Goal: Navigation & Orientation: Understand site structure

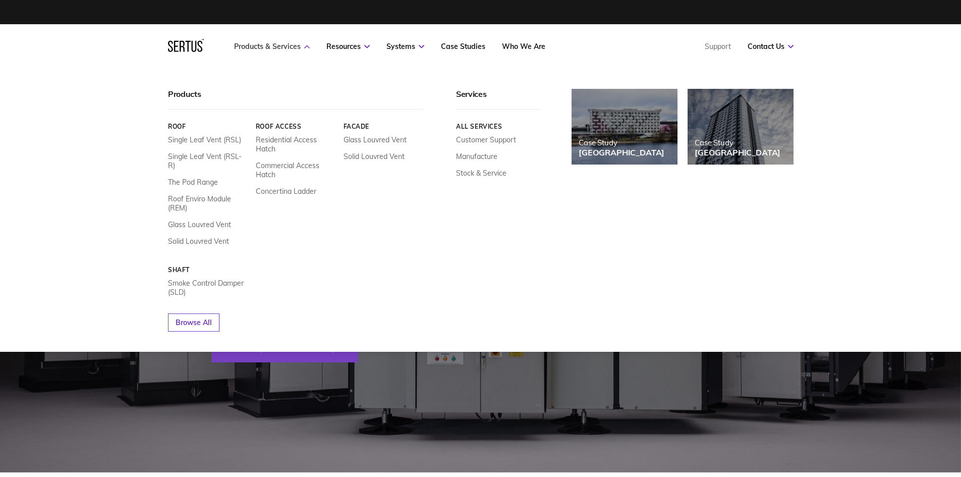
click at [284, 44] on link "Products & Services" at bounding box center [272, 46] width 76 height 9
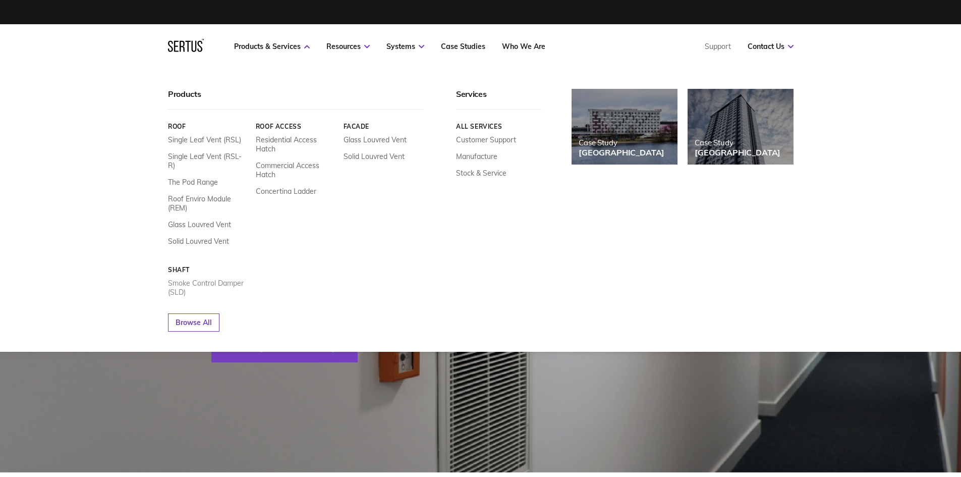
click at [210, 278] on link "Smoke Control Damper (SLD)" at bounding box center [208, 287] width 80 height 18
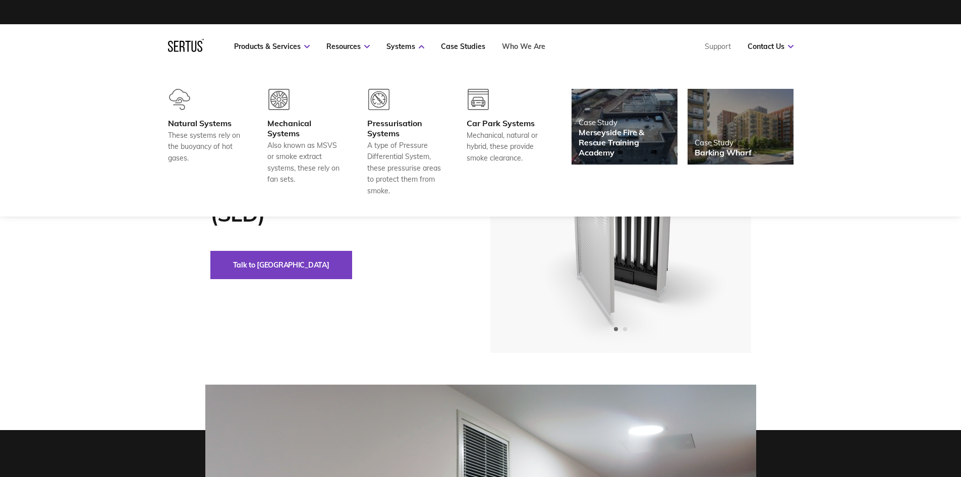
click at [530, 45] on link "Who We Are" at bounding box center [523, 46] width 43 height 9
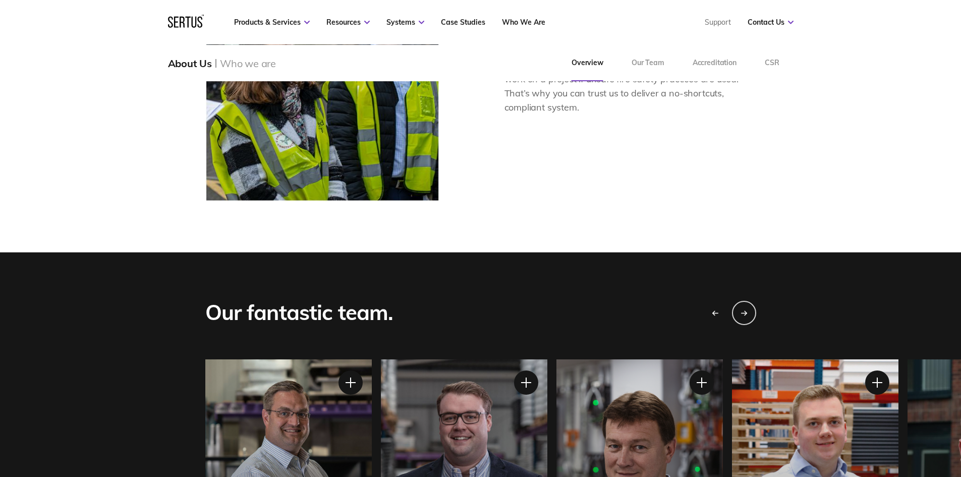
scroll to position [874, 0]
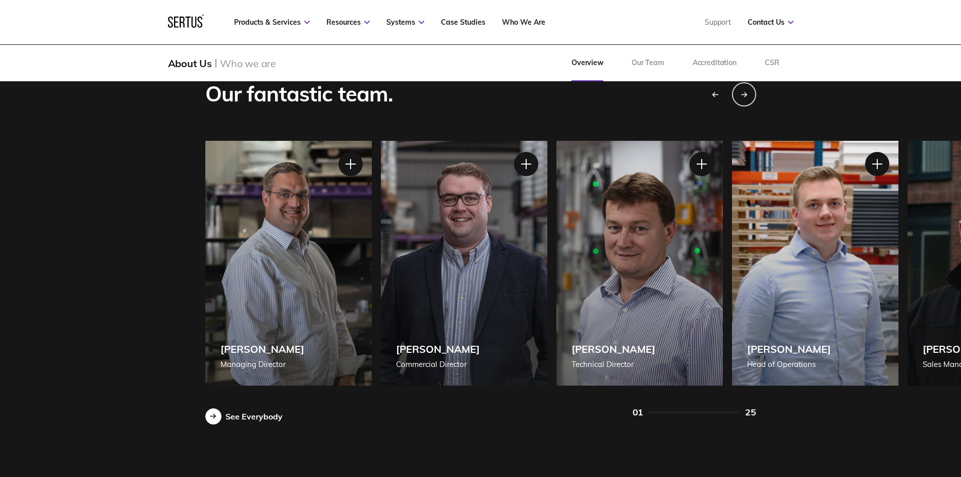
click at [231, 416] on div "See Everybody" at bounding box center [253, 416] width 57 height 10
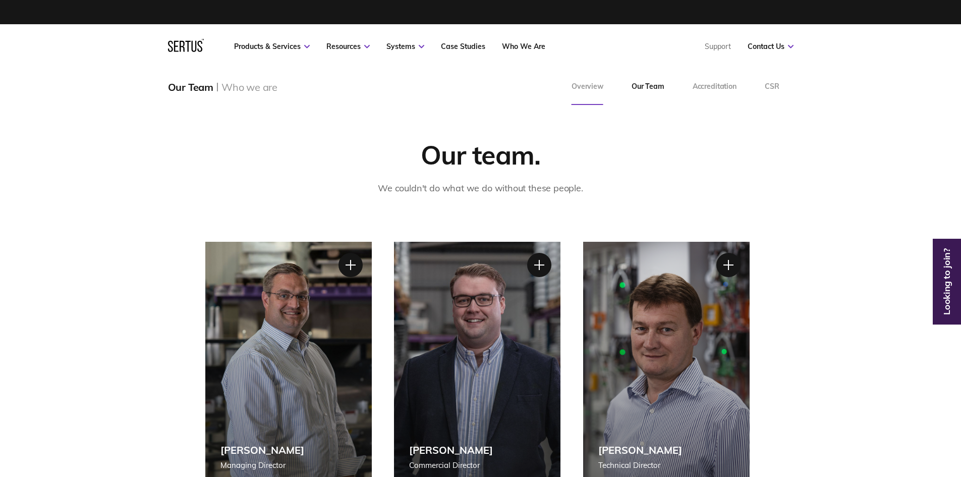
click at [590, 86] on link "Overview" at bounding box center [587, 87] width 60 height 36
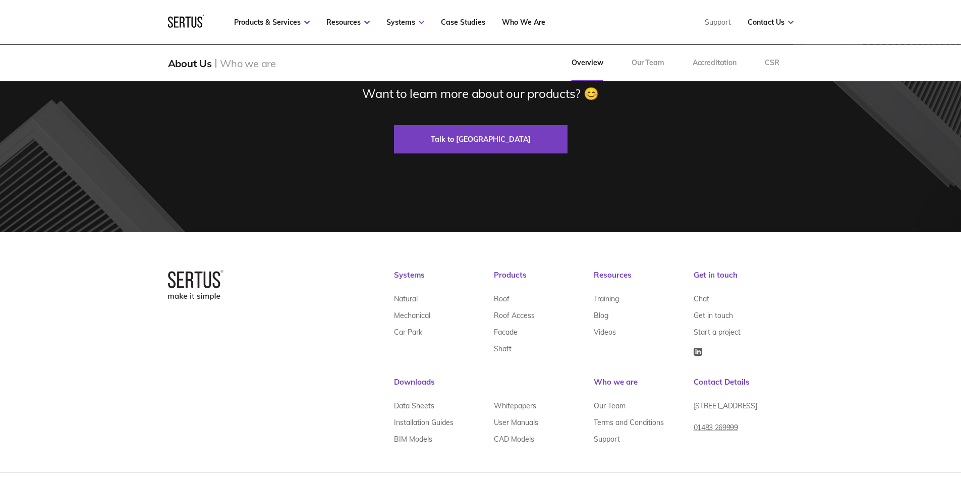
scroll to position [3205, 0]
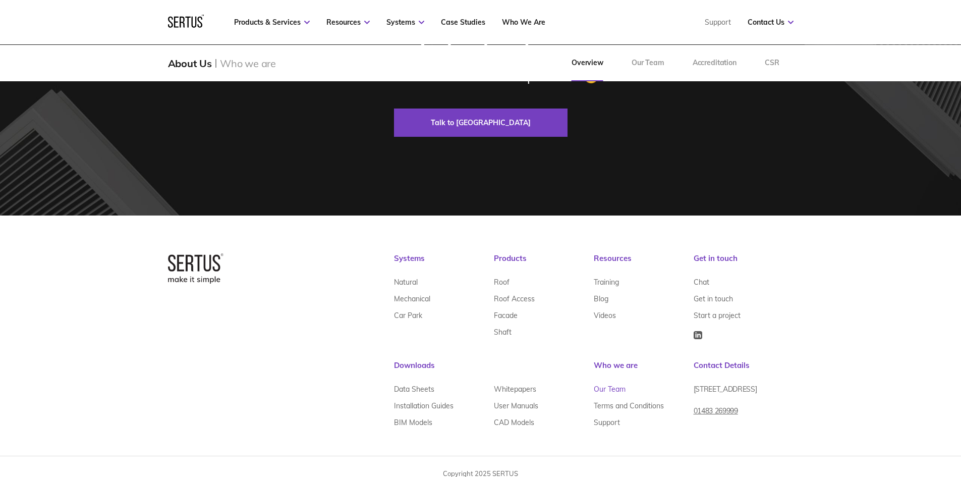
click at [610, 380] on link "Our Team" at bounding box center [610, 388] width 32 height 17
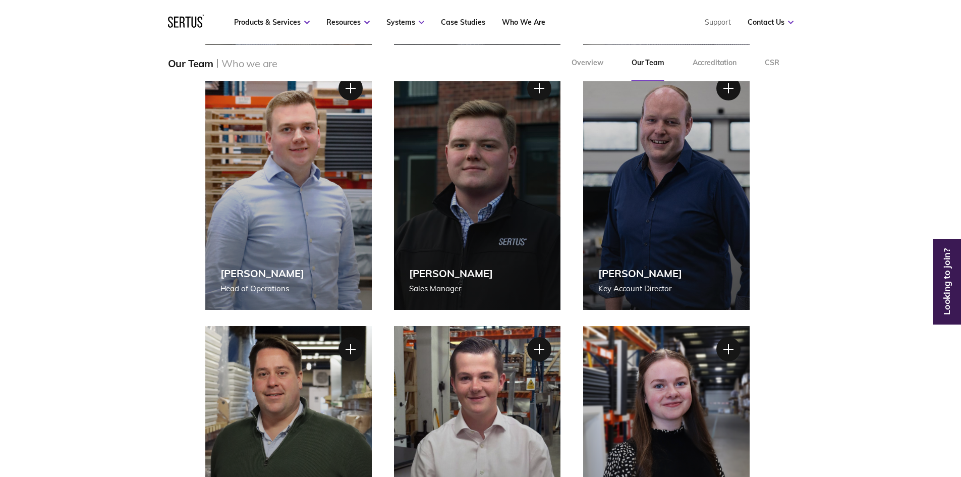
scroll to position [656, 0]
